Goal: Task Accomplishment & Management: Use online tool/utility

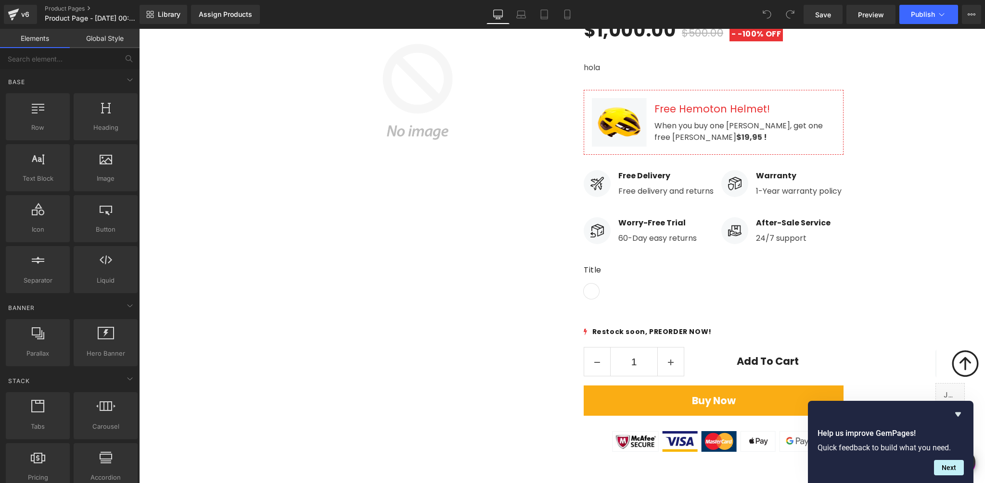
scroll to position [107, 0]
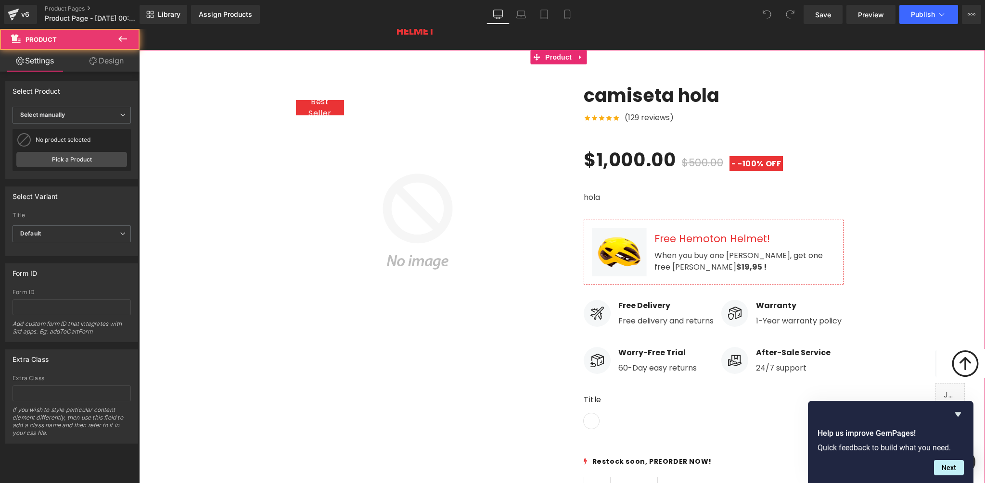
click at [239, 101] on div "Best Seller (P) Image Row camiseta hola (P) Title Icon Icon Icon" at bounding box center [562, 328] width 846 height 517
click at [187, 91] on div "Best Seller (P) Image Row camiseta hola (P) Title Icon Icon Icon" at bounding box center [562, 328] width 846 height 517
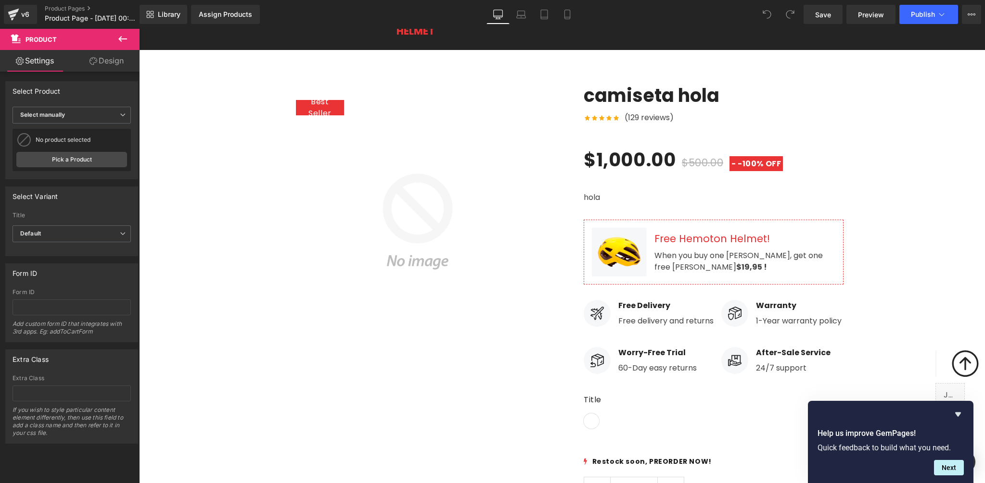
scroll to position [0, 0]
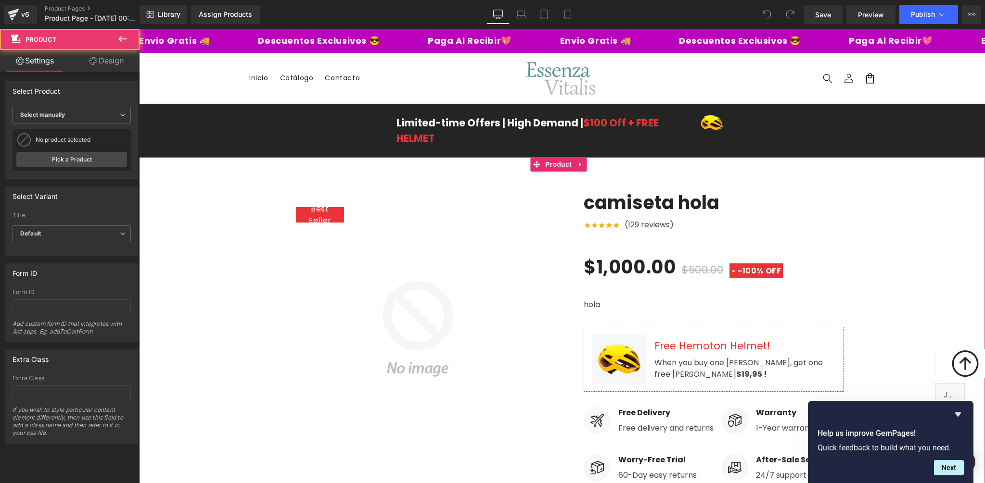
click at [243, 287] on div "Best Seller (P) Image Row camiseta hola (P) Title Icon Icon Icon" at bounding box center [562, 436] width 846 height 517
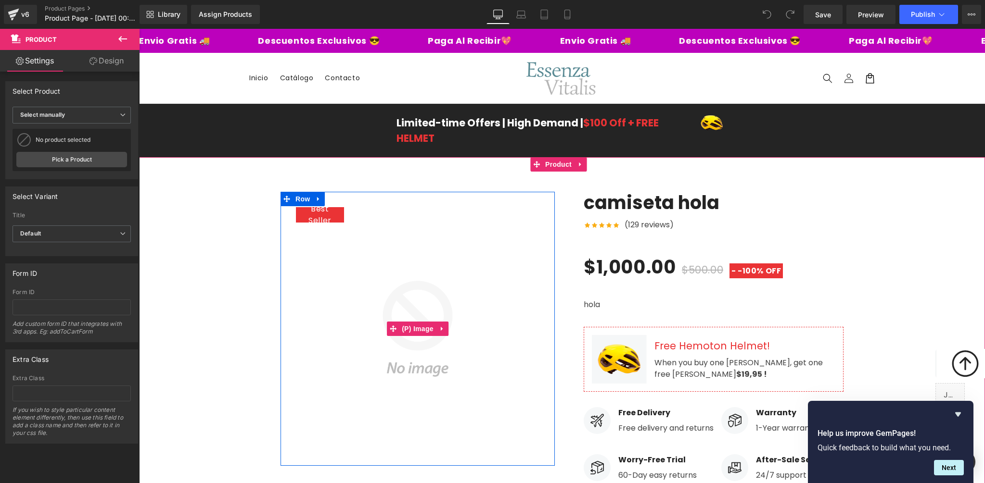
click at [393, 290] on img at bounding box center [417, 329] width 274 height 274
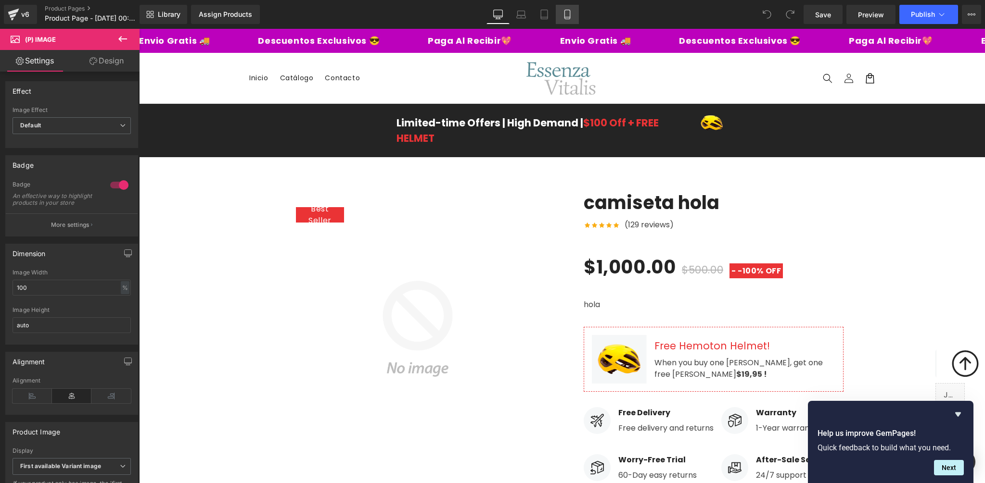
click at [573, 17] on link "Mobile" at bounding box center [567, 14] width 23 height 19
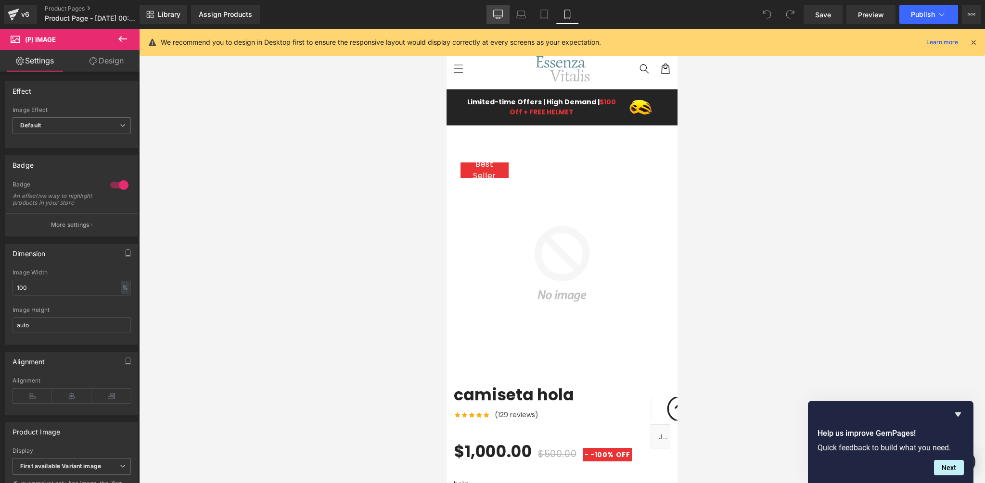
click at [493, 14] on link "Desktop" at bounding box center [497, 14] width 23 height 19
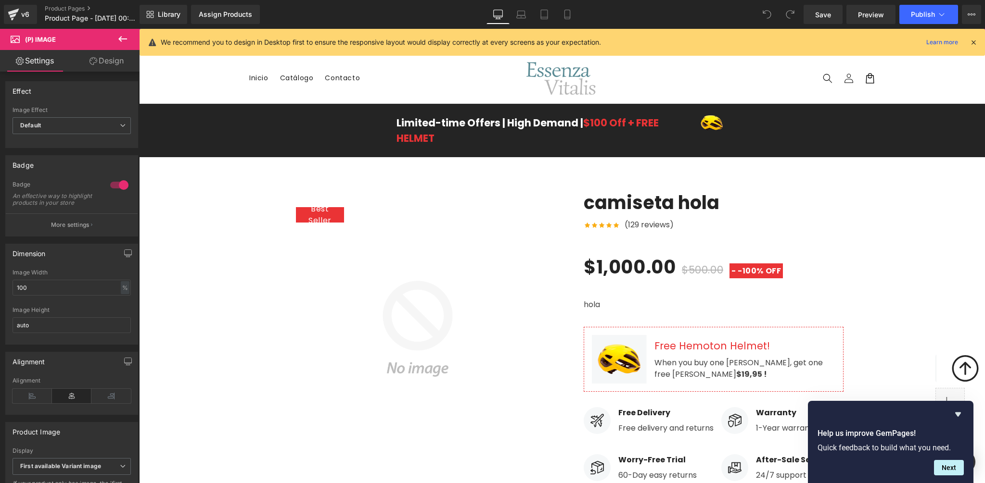
scroll to position [36, 0]
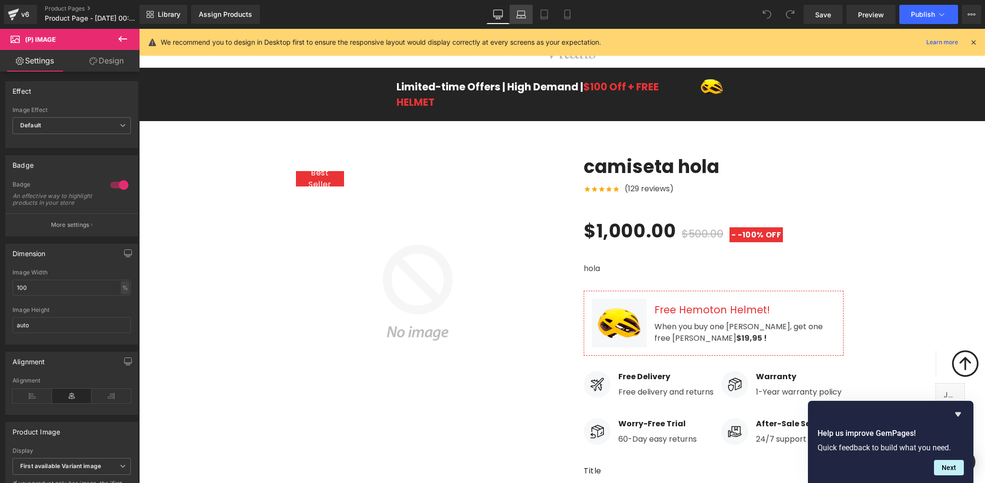
click at [517, 11] on icon at bounding box center [520, 13] width 7 height 4
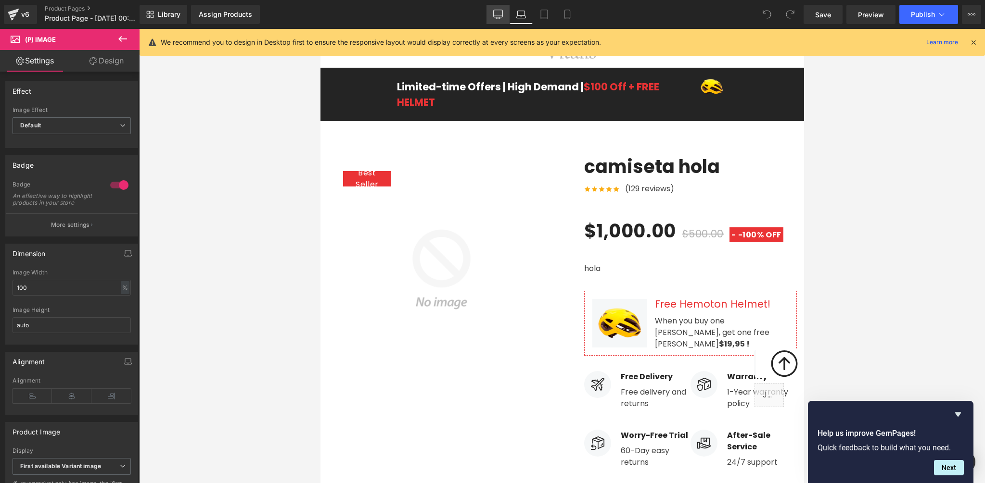
click at [492, 15] on link "Desktop" at bounding box center [497, 14] width 23 height 19
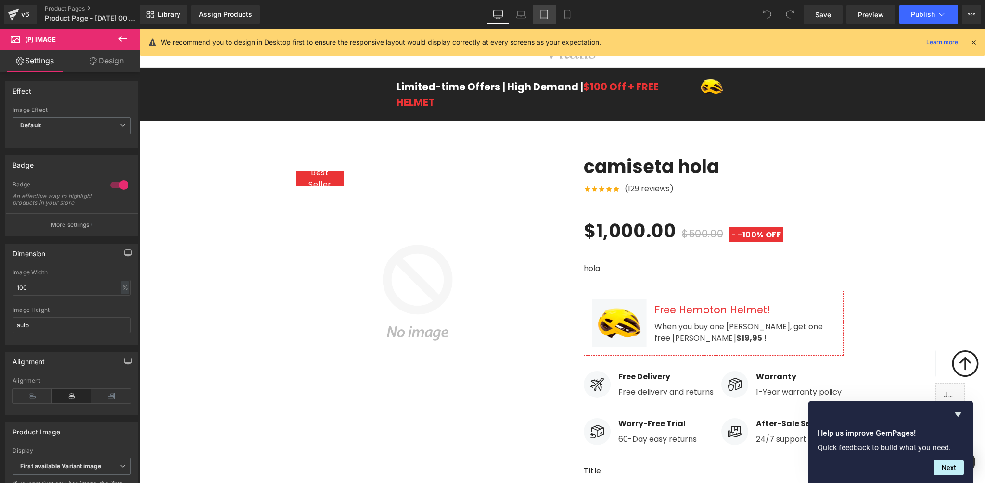
click at [545, 18] on icon at bounding box center [544, 15] width 10 height 10
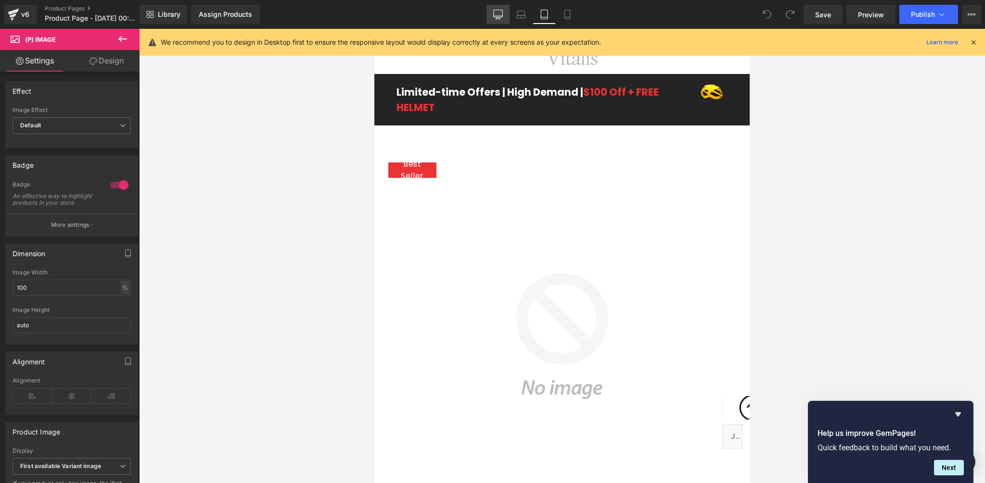
click at [503, 19] on link "Desktop" at bounding box center [497, 14] width 23 height 19
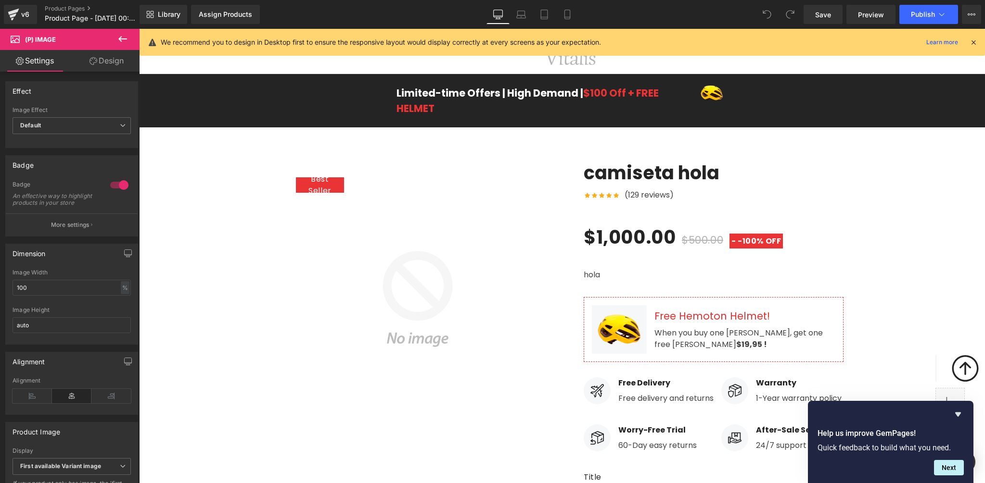
scroll to position [36, 0]
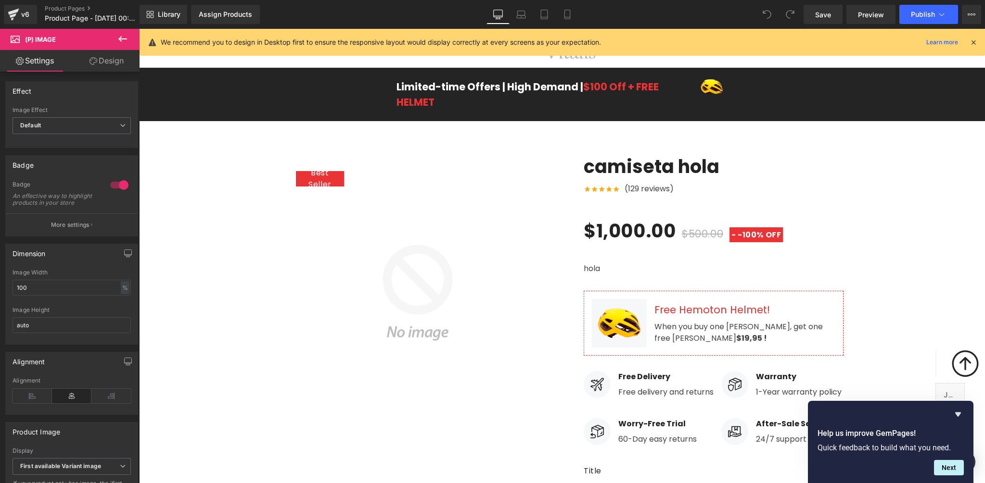
drag, startPoint x: 975, startPoint y: 39, endPoint x: 836, endPoint y: 10, distance: 142.5
click at [975, 39] on icon at bounding box center [973, 42] width 9 height 9
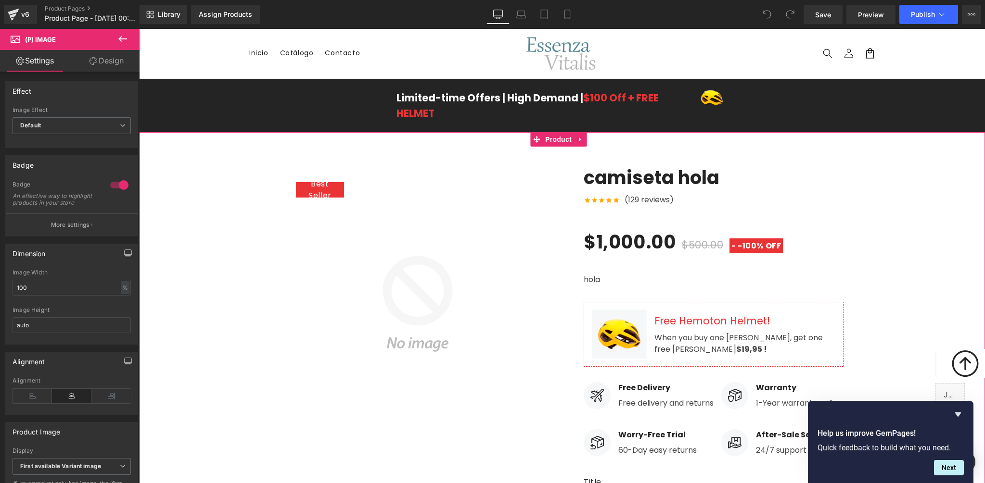
scroll to position [0, 0]
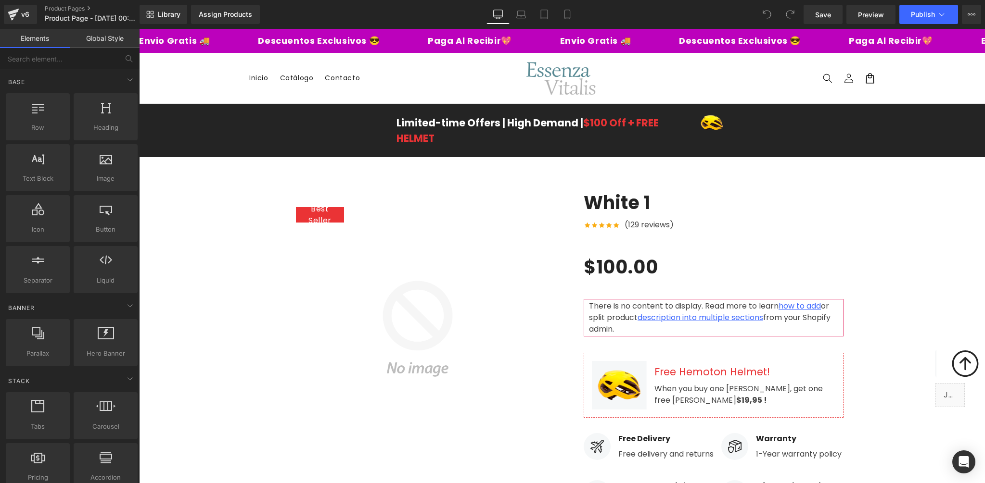
click at [590, 79] on img at bounding box center [560, 78] width 87 height 43
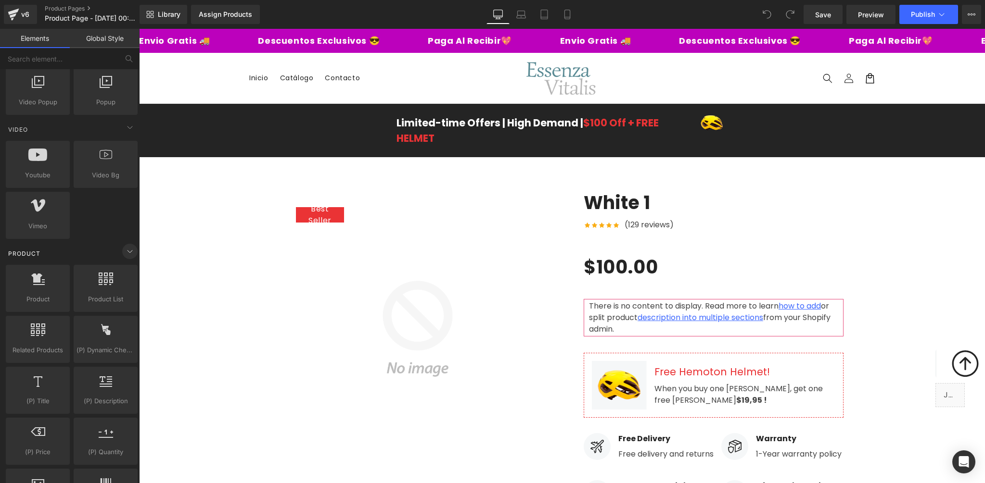
click at [128, 249] on icon at bounding box center [130, 252] width 12 height 12
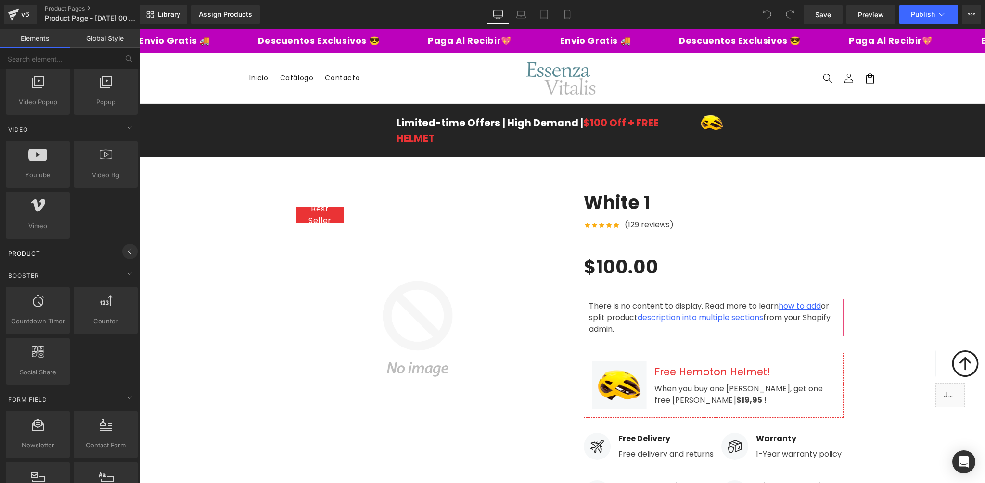
click at [126, 253] on icon at bounding box center [130, 252] width 12 height 12
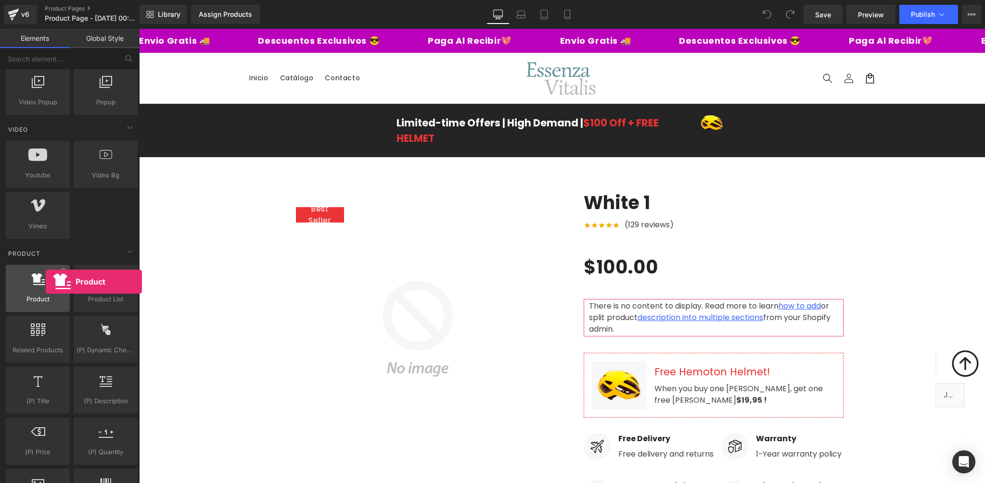
click at [46, 282] on div at bounding box center [38, 284] width 58 height 22
click at [37, 294] on span "Product" at bounding box center [38, 299] width 58 height 10
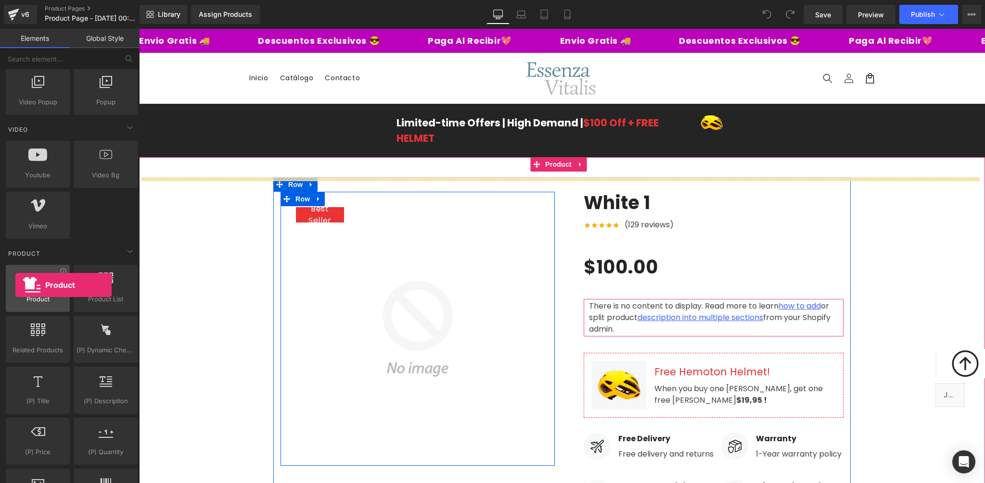
drag, startPoint x: 37, startPoint y: 294, endPoint x: 15, endPoint y: 285, distance: 22.9
click at [15, 285] on div "Product products, goods, sells" at bounding box center [38, 288] width 64 height 47
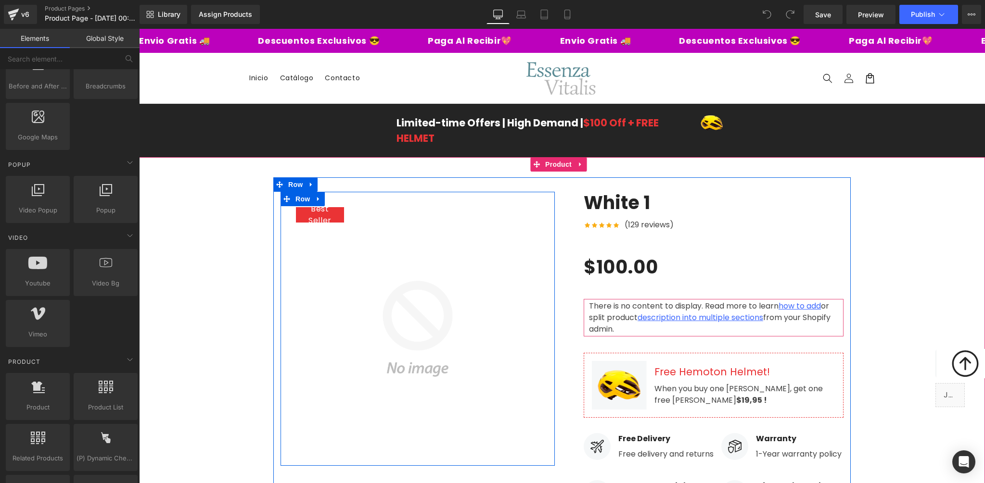
scroll to position [490, 0]
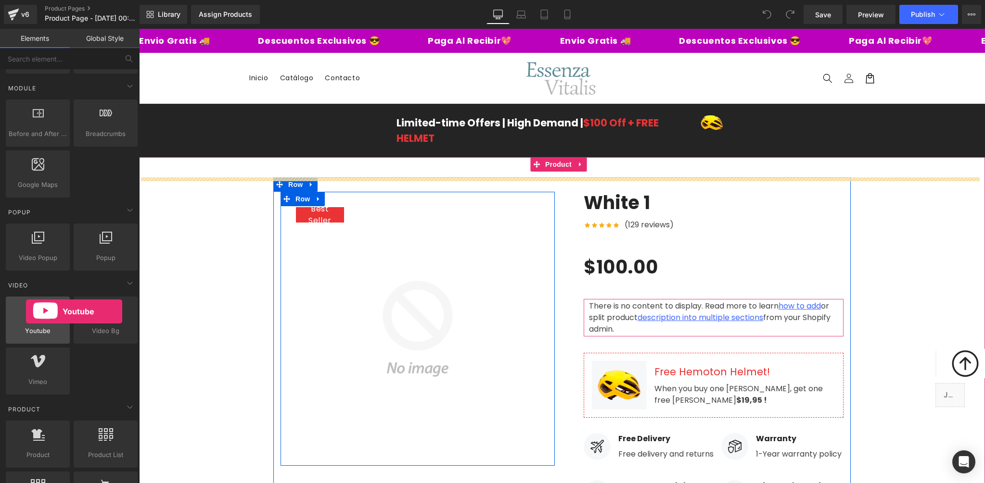
drag, startPoint x: 43, startPoint y: 319, endPoint x: 26, endPoint y: 312, distance: 18.5
click at [26, 312] on div at bounding box center [38, 316] width 58 height 22
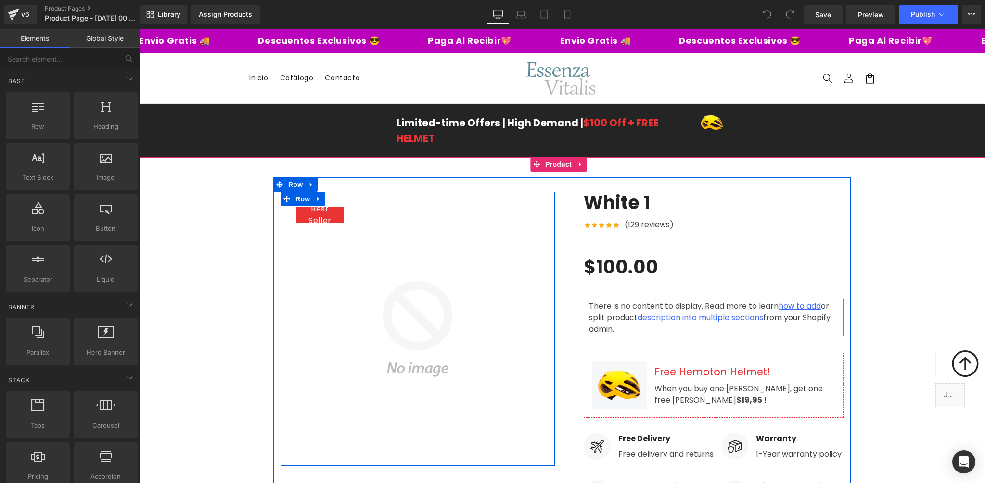
scroll to position [0, 0]
click at [127, 79] on icon at bounding box center [129, 80] width 5 height 2
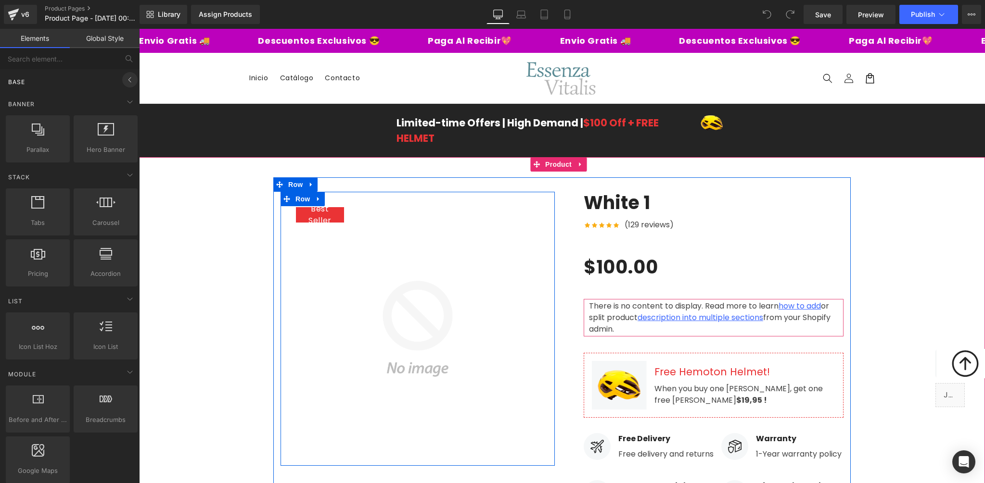
click at [124, 78] on icon at bounding box center [130, 80] width 12 height 12
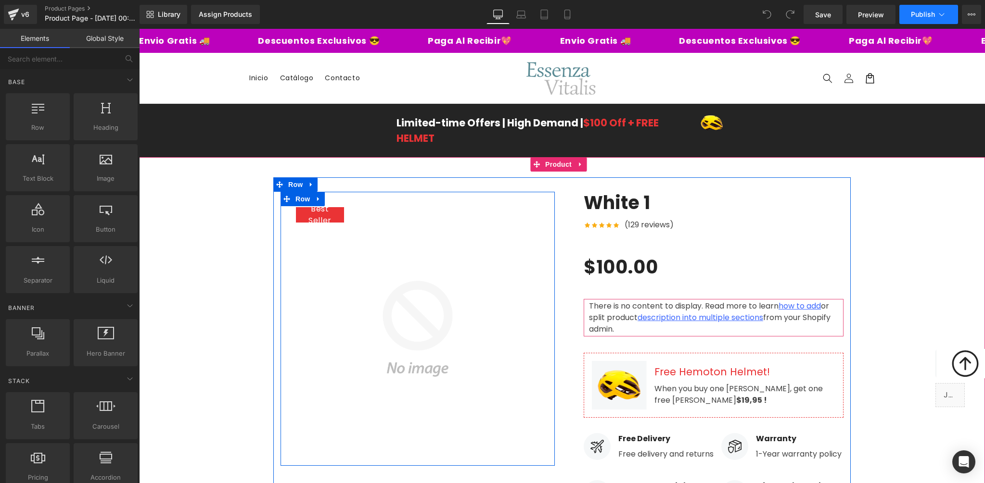
click at [941, 12] on icon at bounding box center [942, 15] width 10 height 10
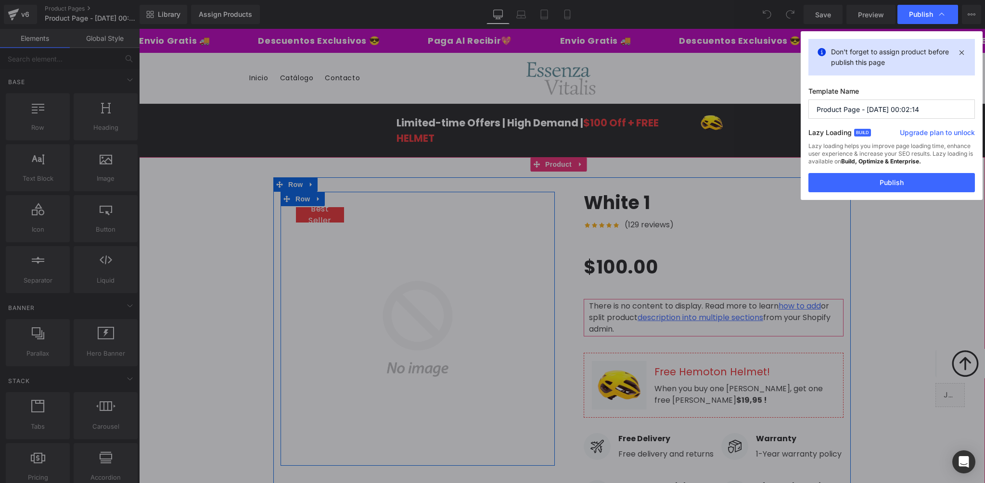
click at [941, 12] on icon at bounding box center [942, 15] width 10 height 10
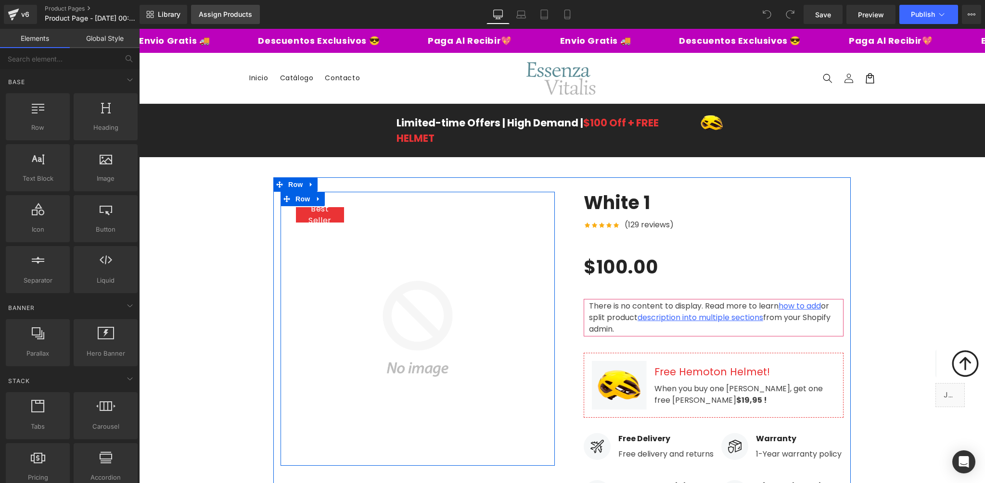
click at [220, 15] on div "Assign Products" at bounding box center [225, 15] width 53 height 8
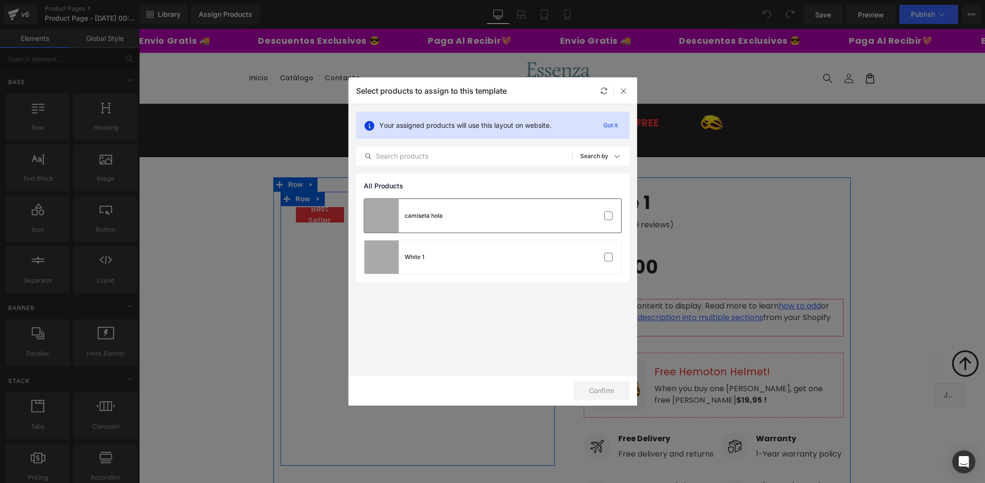
click at [435, 219] on div "camiseta hola" at bounding box center [424, 216] width 38 height 9
click at [612, 391] on button "Confirm" at bounding box center [601, 390] width 56 height 19
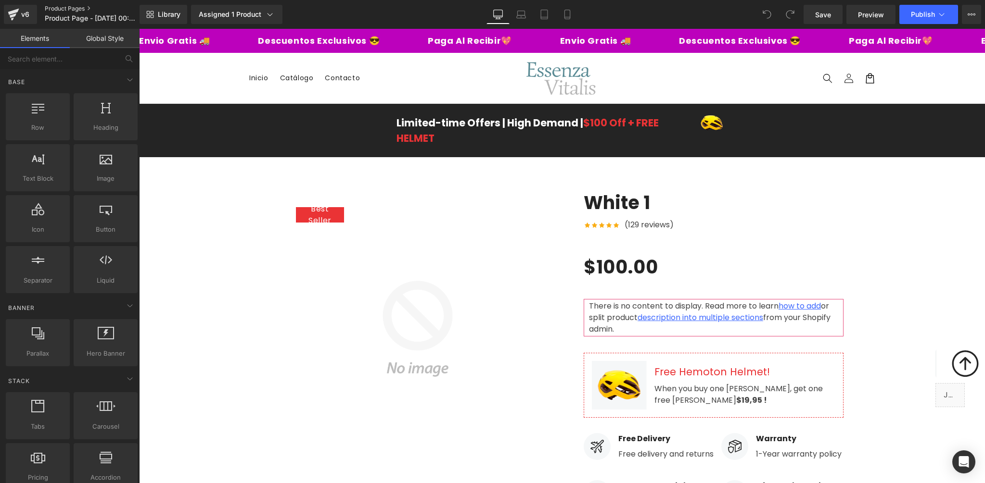
click at [64, 7] on link "Product Pages" at bounding box center [100, 9] width 111 height 8
click at [268, 14] on icon at bounding box center [269, 14] width 5 height 3
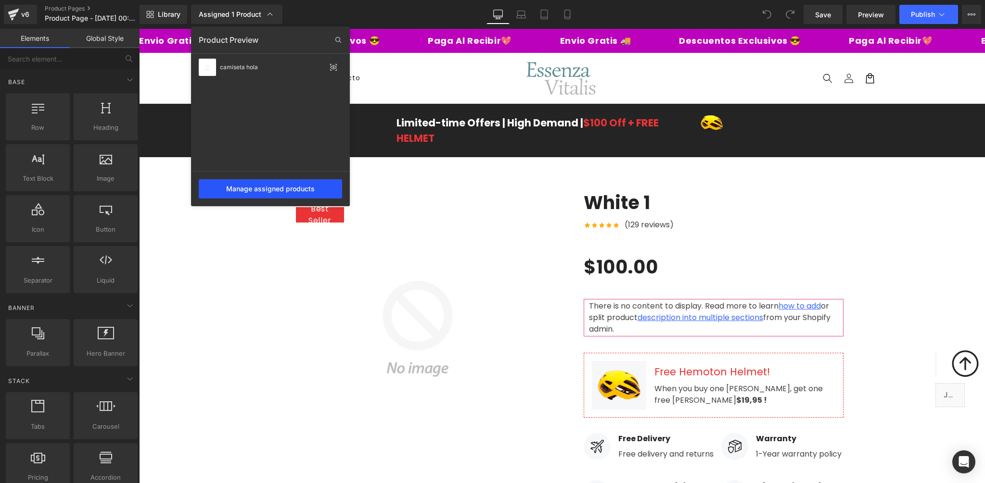
click at [271, 192] on div "Manage assigned products" at bounding box center [270, 188] width 143 height 19
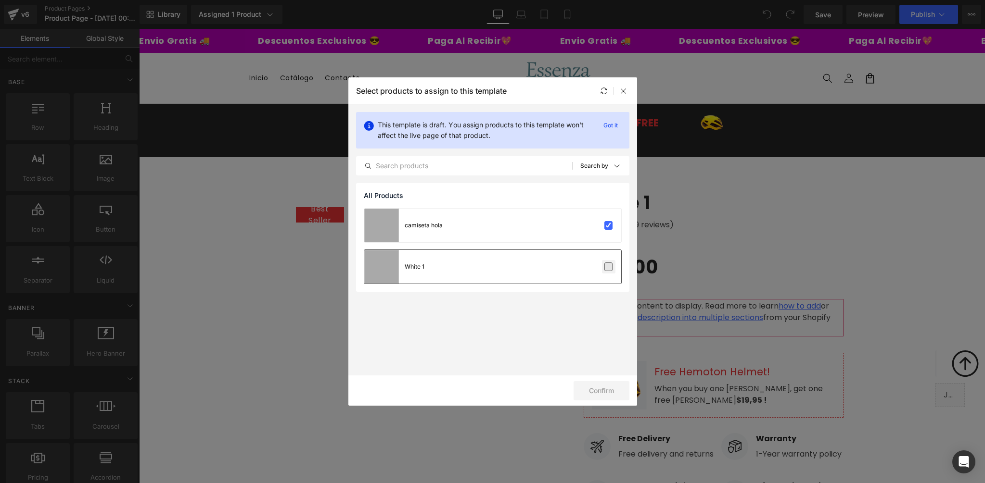
click at [610, 267] on label at bounding box center [608, 267] width 9 height 9
click at [609, 267] on input "checkbox" at bounding box center [609, 267] width 0 height 0
click at [608, 229] on label at bounding box center [608, 225] width 9 height 9
click at [609, 226] on input "checkbox" at bounding box center [609, 226] width 0 height 0
click at [607, 224] on label at bounding box center [608, 225] width 9 height 9
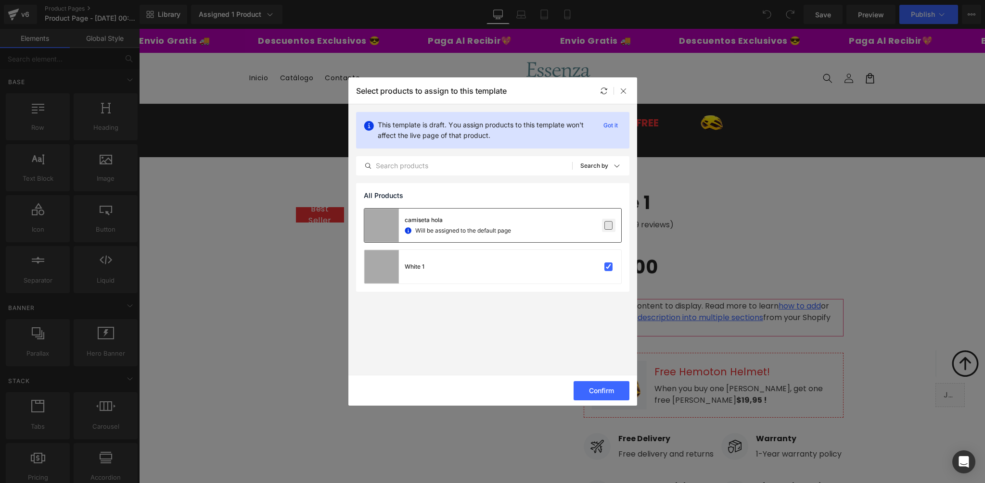
click at [609, 226] on input "checkbox" at bounding box center [609, 226] width 0 height 0
click at [607, 265] on label at bounding box center [608, 267] width 9 height 9
click at [609, 267] on input "checkbox" at bounding box center [609, 267] width 0 height 0
click at [607, 267] on label at bounding box center [608, 267] width 9 height 9
click at [609, 267] on input "checkbox" at bounding box center [609, 267] width 0 height 0
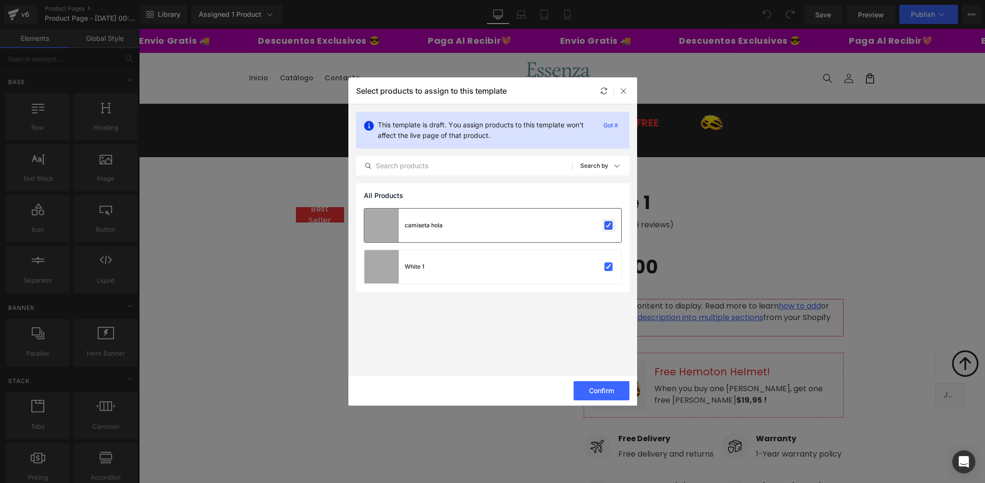
click at [610, 223] on label at bounding box center [608, 225] width 9 height 9
click at [609, 226] on input "checkbox" at bounding box center [609, 226] width 0 height 0
click at [609, 268] on label at bounding box center [608, 267] width 9 height 9
click at [609, 267] on input "checkbox" at bounding box center [609, 267] width 0 height 0
click at [482, 366] on section "This template is draft. You assign products to this template won't affect the l…" at bounding box center [492, 239] width 289 height 271
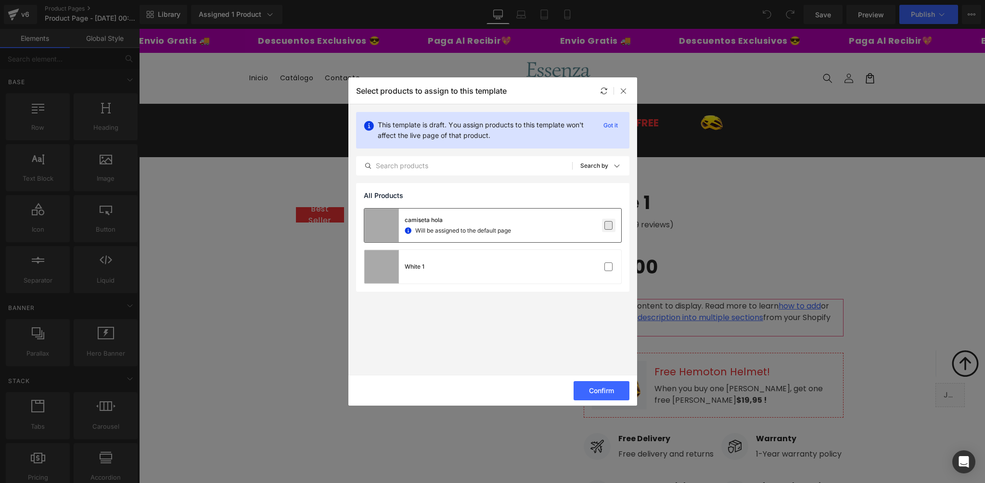
click at [607, 224] on label at bounding box center [608, 225] width 9 height 9
click at [609, 226] on input "checkbox" at bounding box center [609, 226] width 0 height 0
click at [609, 226] on label at bounding box center [608, 225] width 9 height 9
click at [609, 226] on input "checkbox" at bounding box center [609, 226] width 0 height 0
click at [610, 263] on label at bounding box center [608, 267] width 9 height 9
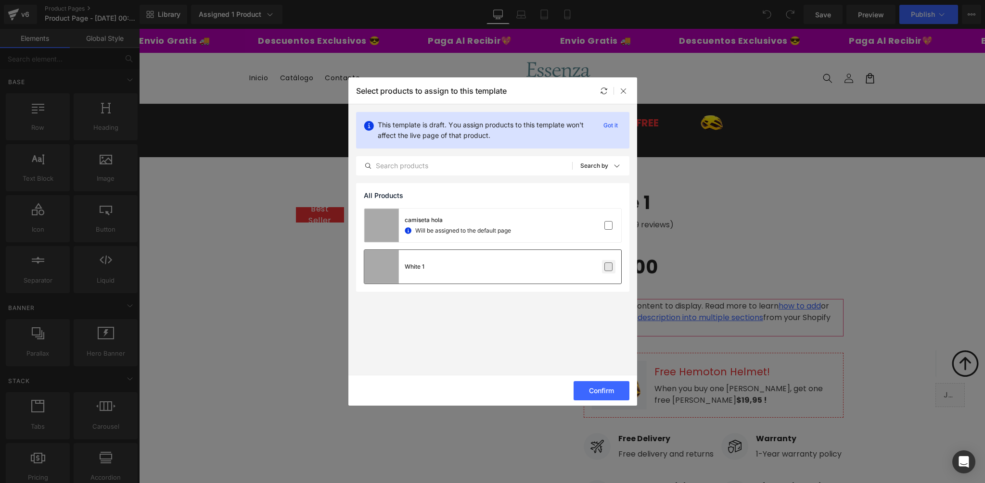
click at [609, 267] on input "checkbox" at bounding box center [609, 267] width 0 height 0
click at [596, 390] on button "Confirm" at bounding box center [601, 390] width 56 height 19
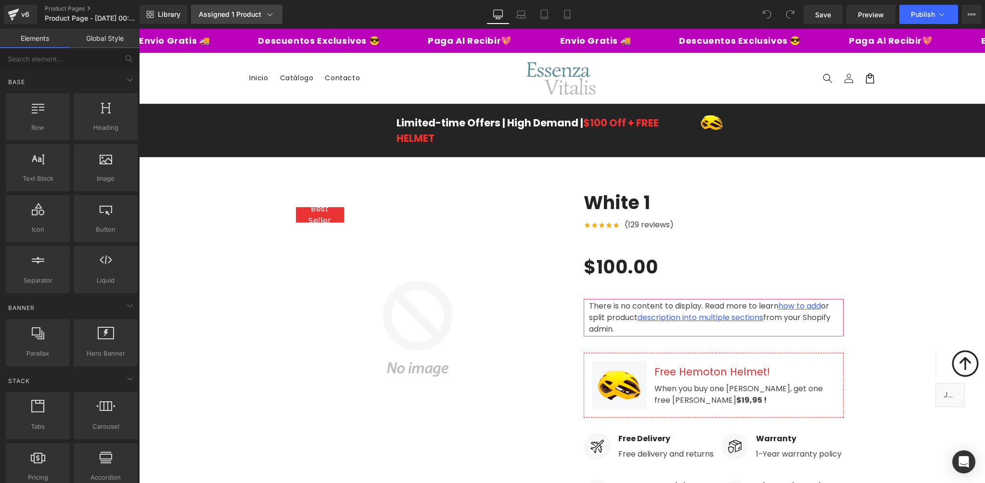
click at [273, 14] on icon at bounding box center [270, 15] width 10 height 10
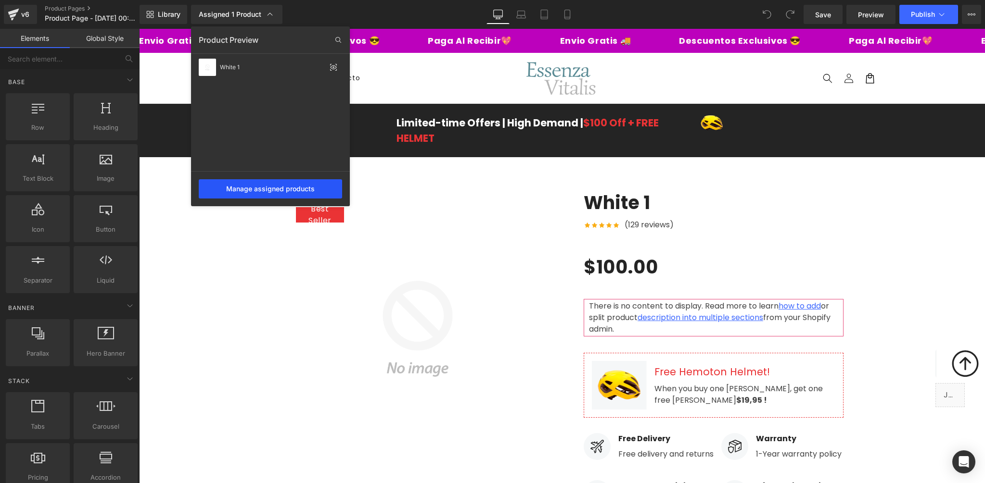
click at [286, 193] on div "Manage assigned products" at bounding box center [270, 188] width 143 height 19
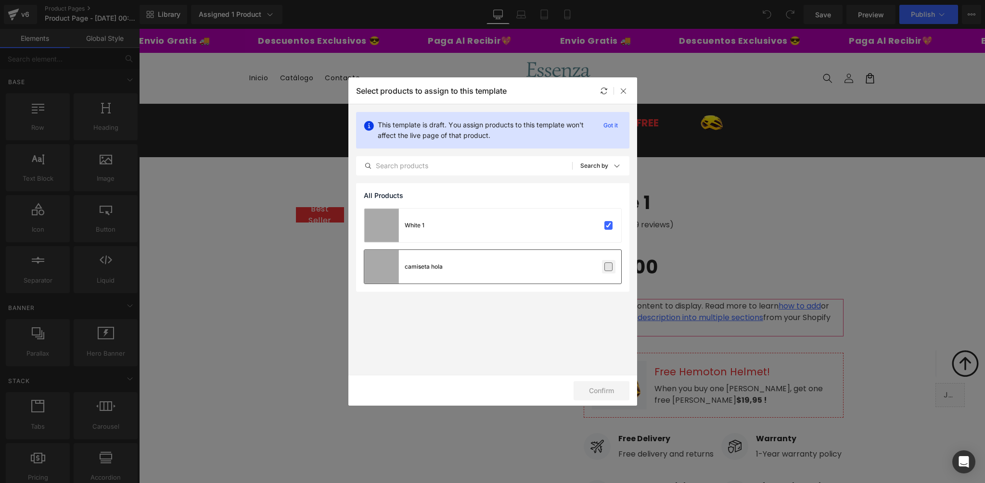
click at [611, 268] on label at bounding box center [608, 267] width 9 height 9
click at [609, 267] on input "checkbox" at bounding box center [609, 267] width 0 height 0
click at [608, 225] on label at bounding box center [608, 225] width 9 height 9
click at [609, 226] on input "checkbox" at bounding box center [609, 226] width 0 height 0
click at [608, 225] on label at bounding box center [608, 225] width 9 height 9
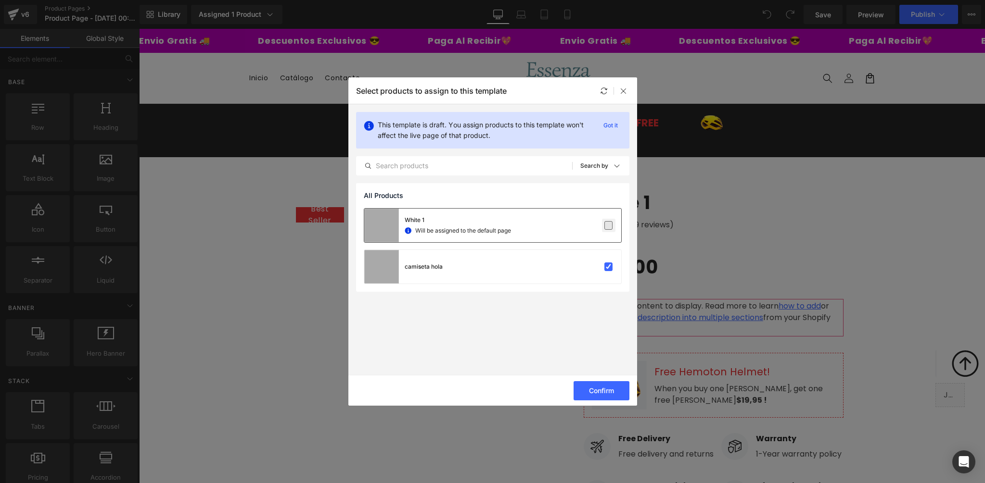
click at [609, 226] on input "checkbox" at bounding box center [609, 226] width 0 height 0
click at [609, 267] on label at bounding box center [608, 267] width 9 height 9
click at [609, 267] on input "checkbox" at bounding box center [609, 267] width 0 height 0
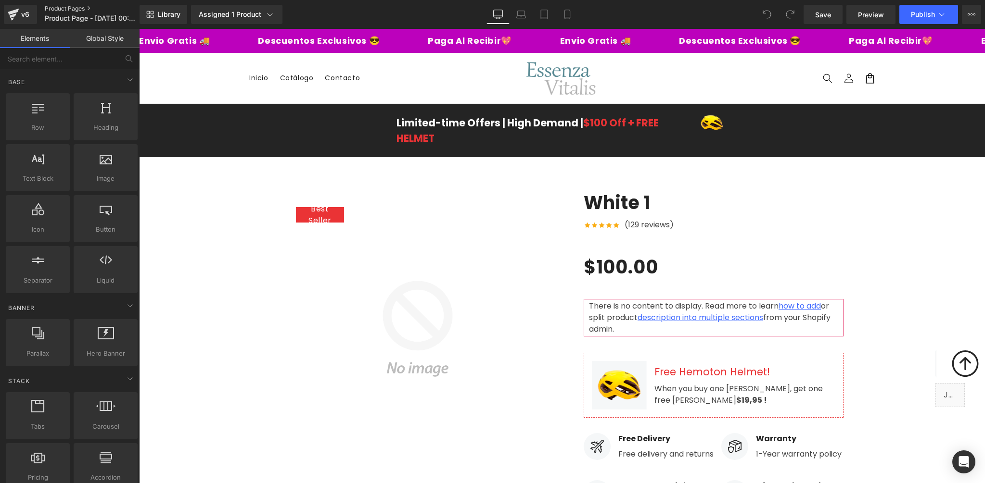
click at [64, 8] on link "Product Pages" at bounding box center [100, 9] width 111 height 8
click at [243, 247] on div "Best Seller (P) Image Row White 1 (P) Title Icon Icon Icon" at bounding box center [562, 449] width 846 height 543
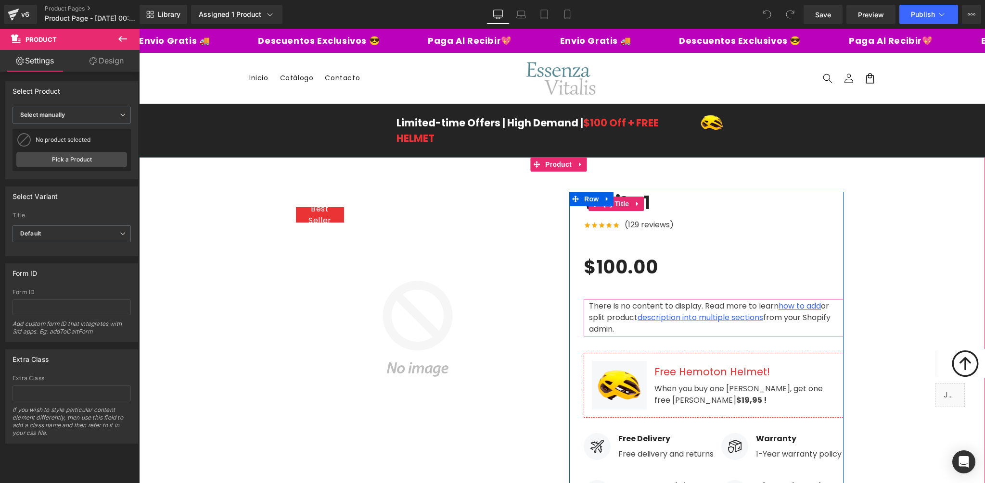
click at [720, 213] on h3 "White 1" at bounding box center [714, 204] width 260 height 24
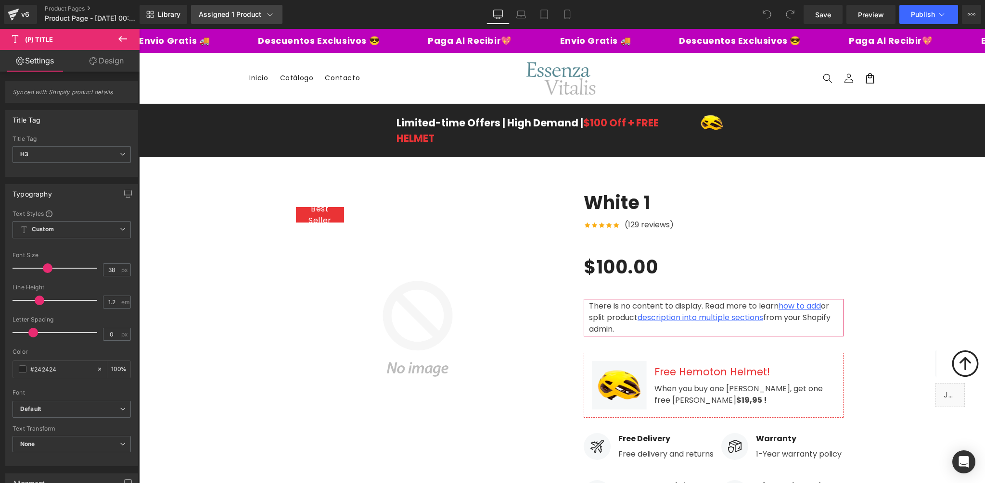
click at [260, 17] on div "Assigned 1 Product" at bounding box center [237, 15] width 76 height 10
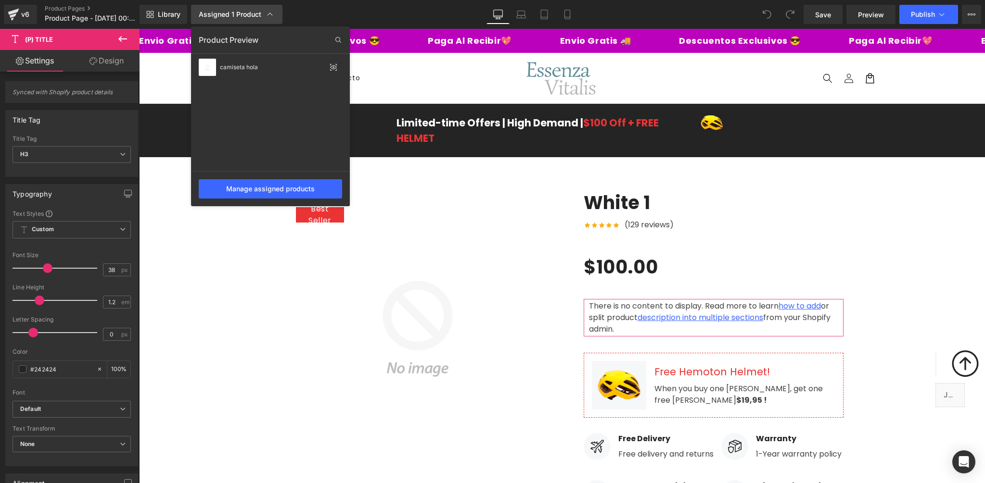
click at [260, 17] on div "Assigned 1 Product" at bounding box center [237, 15] width 76 height 10
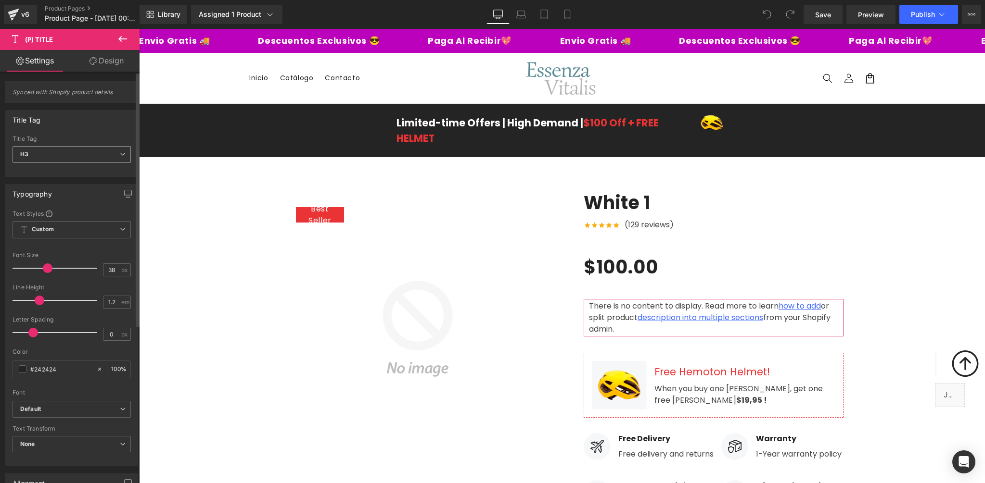
click at [114, 156] on span "H3" at bounding box center [72, 154] width 118 height 17
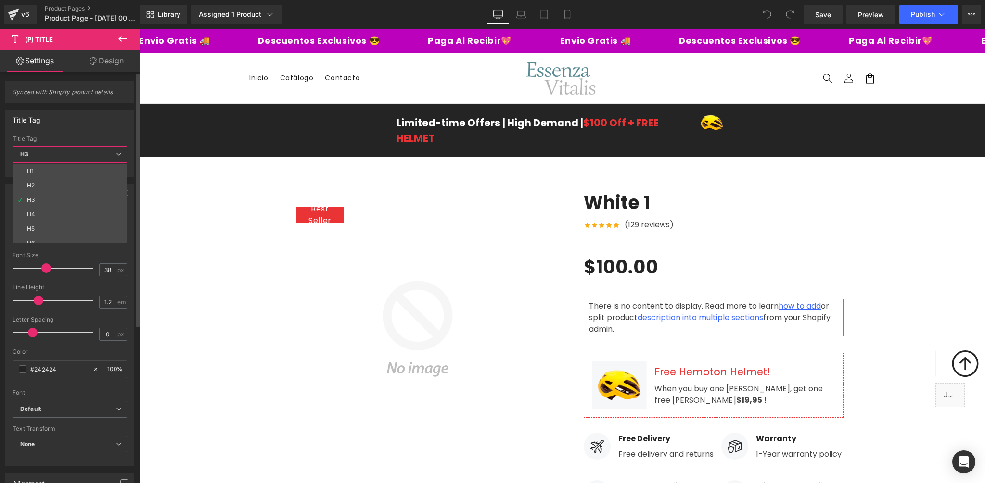
click at [114, 156] on span "H3" at bounding box center [70, 154] width 114 height 17
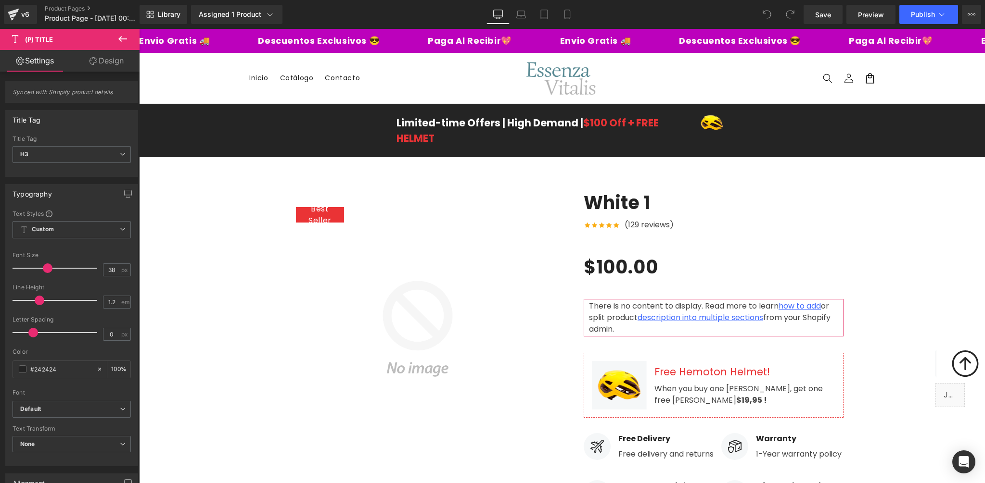
click at [124, 36] on icon at bounding box center [123, 39] width 12 height 12
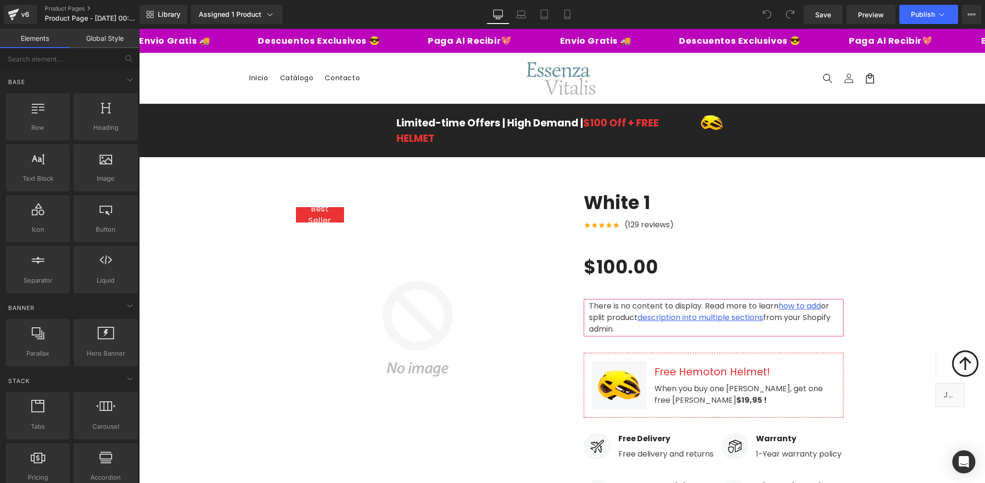
click at [117, 35] on link "Global Style" at bounding box center [105, 38] width 70 height 19
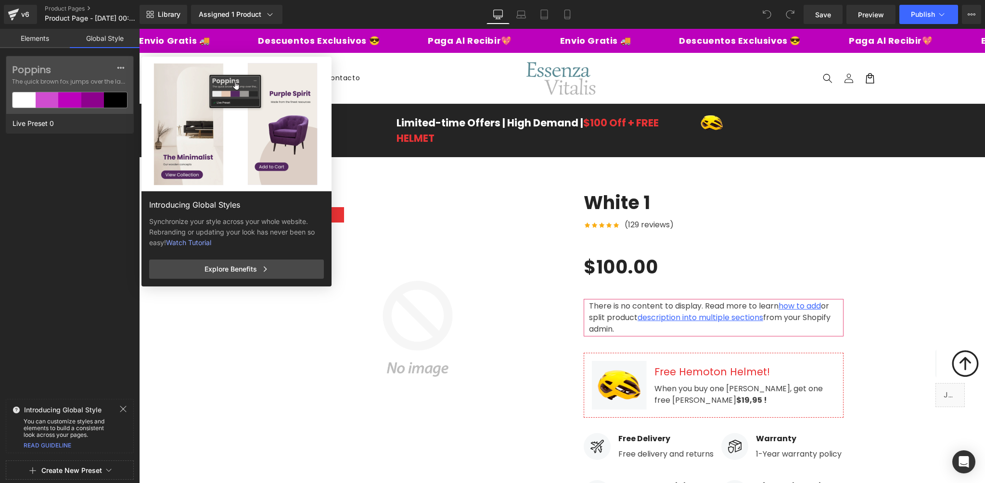
click at [39, 34] on link "Elements" at bounding box center [35, 38] width 70 height 19
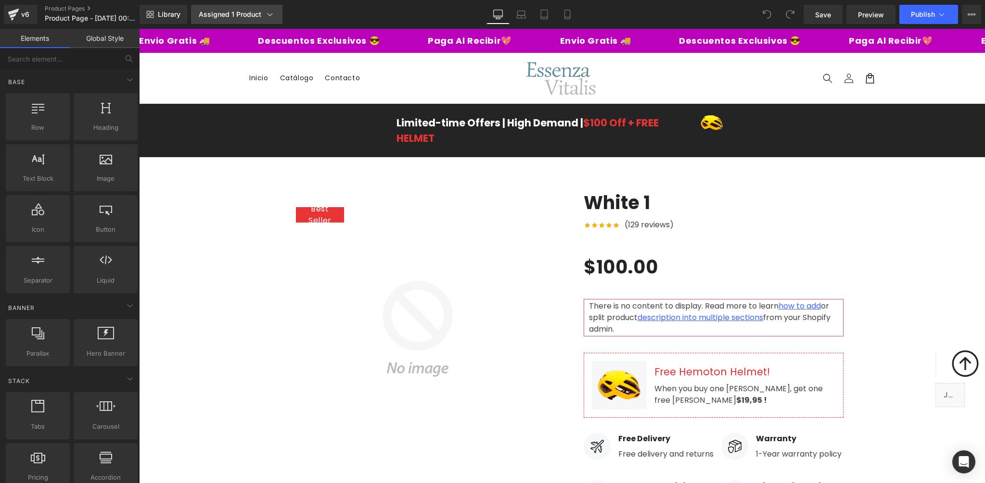
click at [269, 15] on icon at bounding box center [269, 14] width 5 height 3
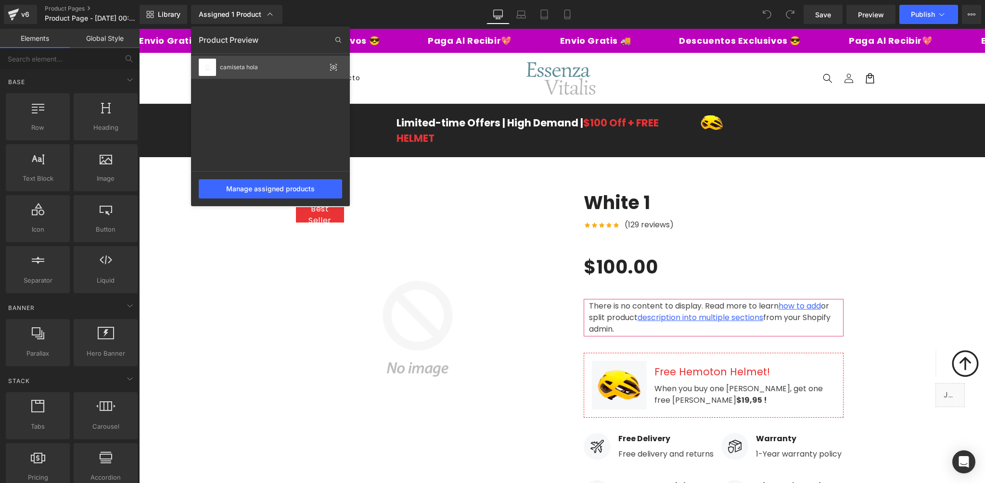
click at [242, 68] on div "camiseta hola" at bounding box center [273, 67] width 106 height 7
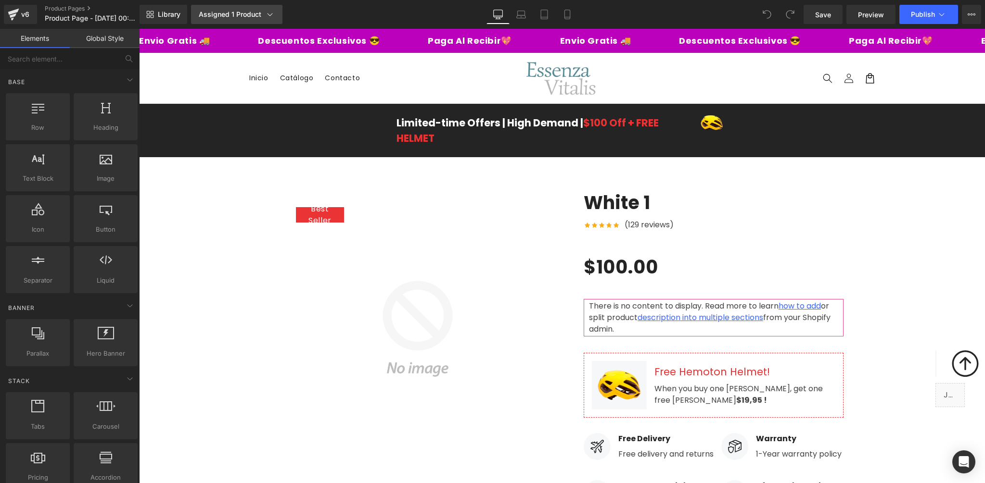
click at [271, 13] on icon at bounding box center [270, 15] width 10 height 10
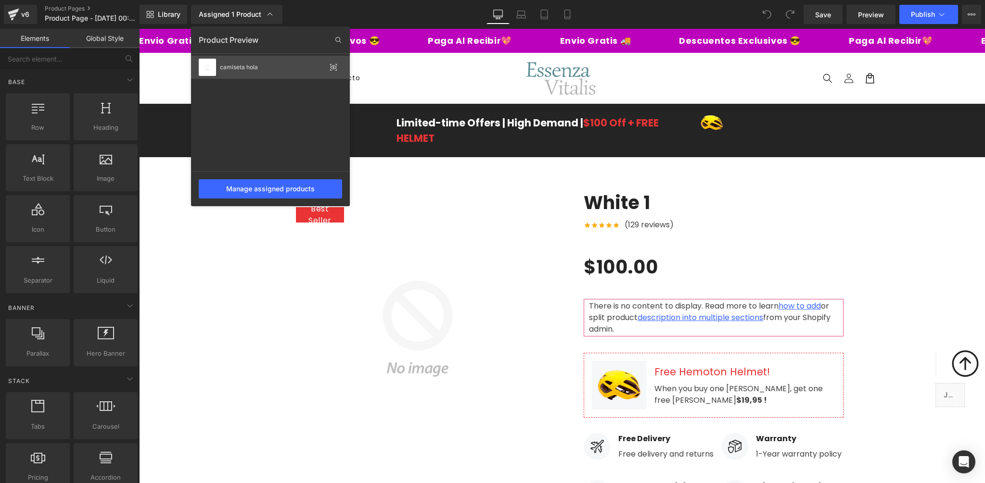
click at [334, 68] on icon at bounding box center [334, 68] width 8 height 8
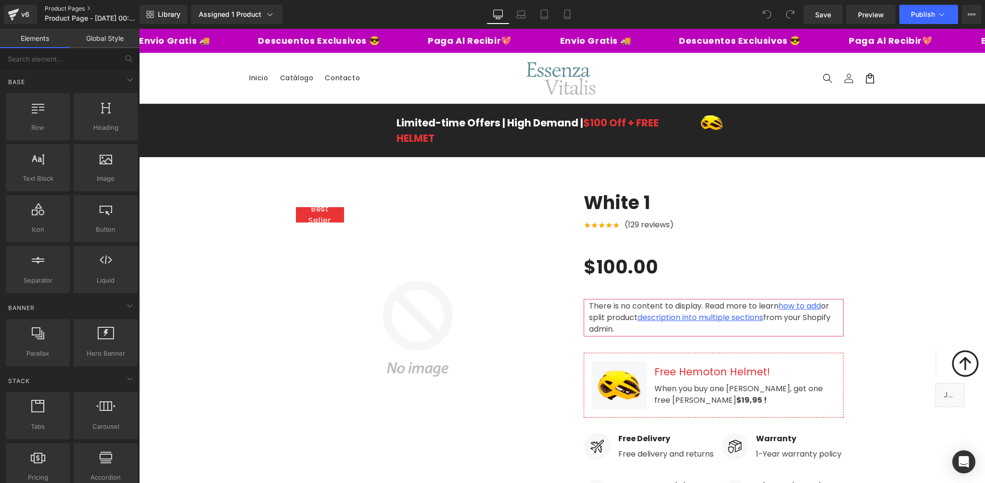
click at [71, 9] on link "Product Pages" at bounding box center [100, 9] width 111 height 8
